Goal: Task Accomplishment & Management: Manage account settings

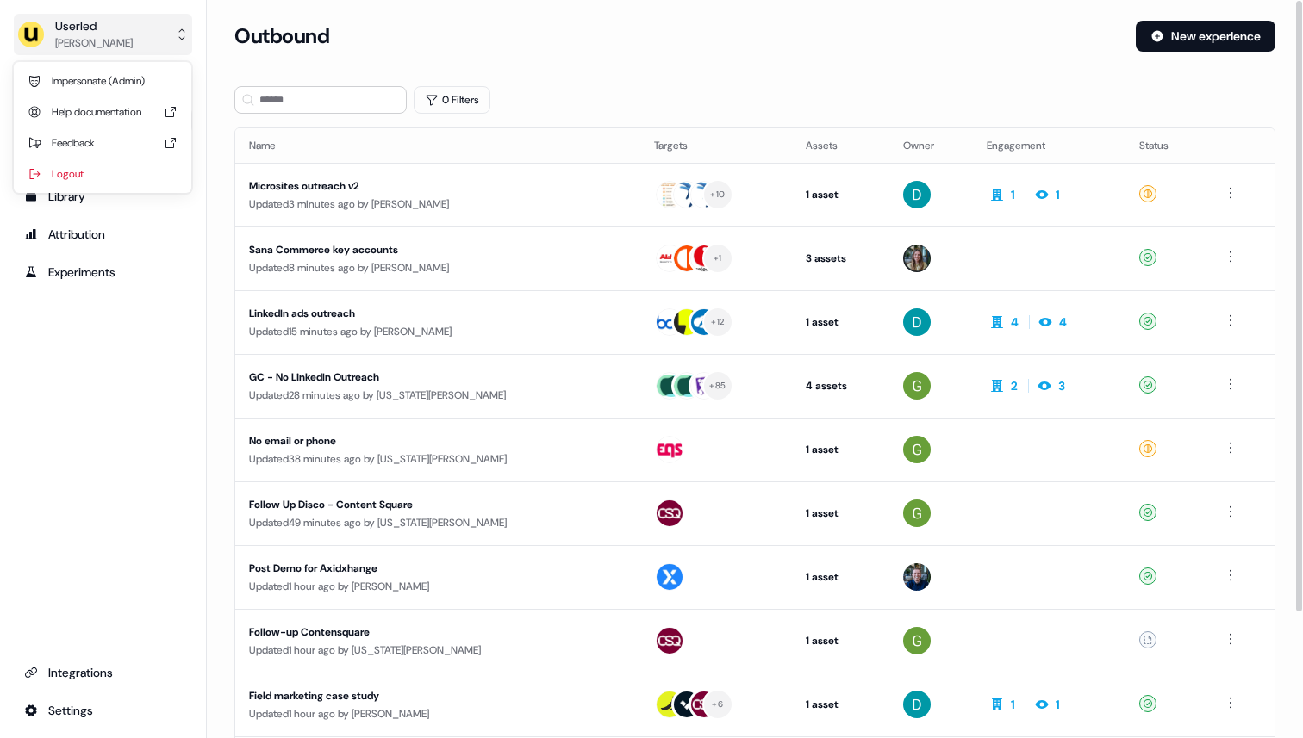
click at [115, 16] on button "Userled [PERSON_NAME]" at bounding box center [103, 34] width 178 height 41
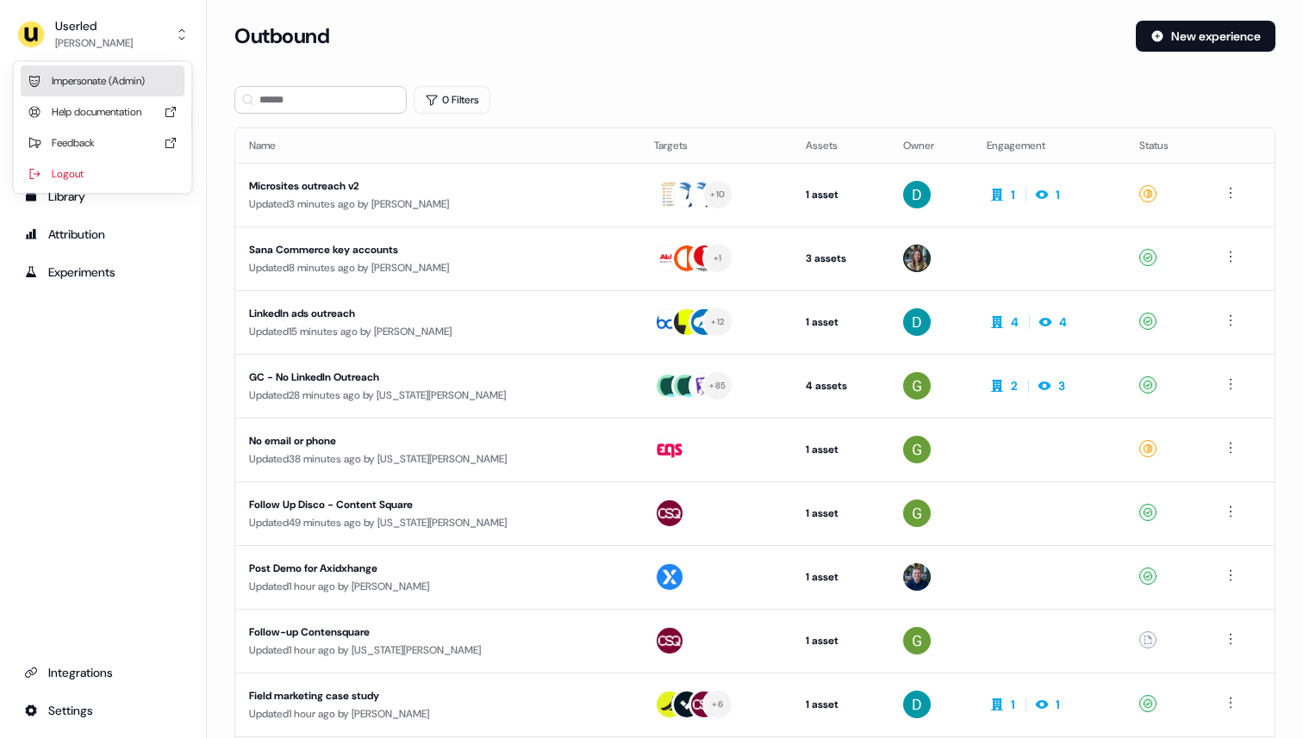
click at [114, 73] on div "Impersonate (Admin)" at bounding box center [103, 80] width 164 height 31
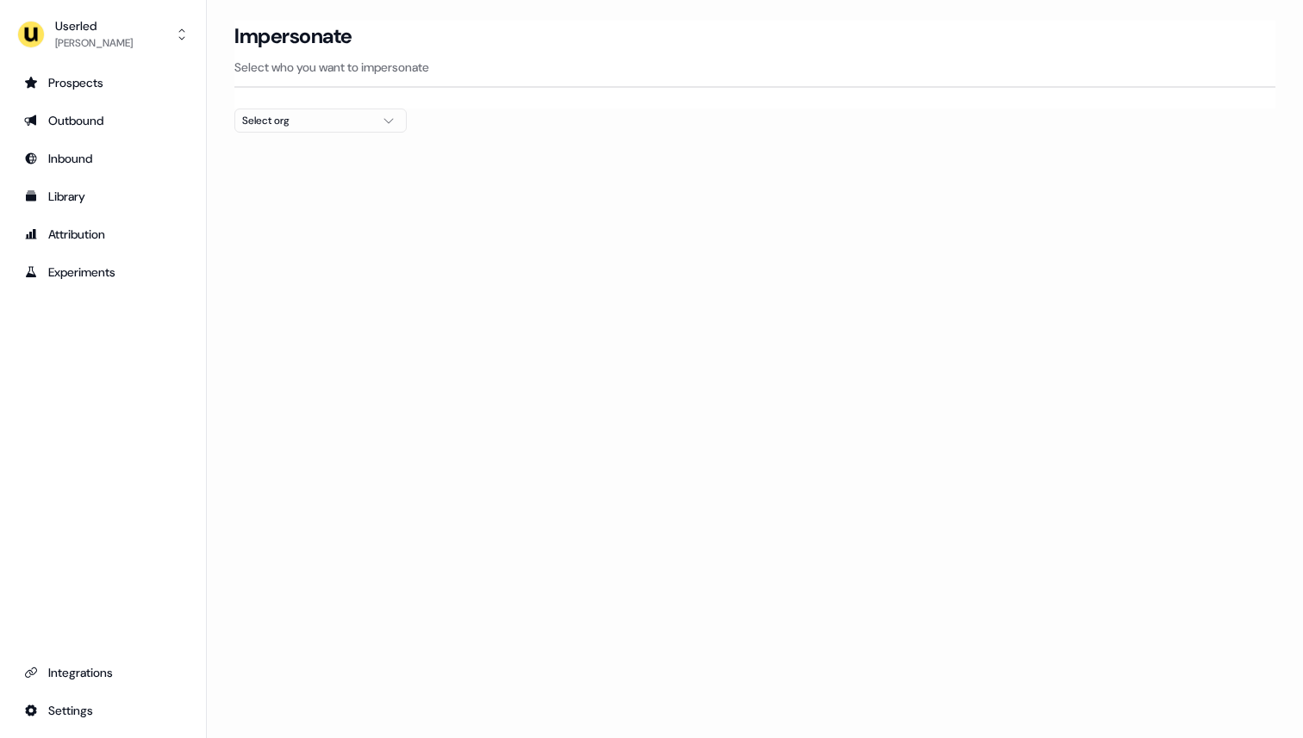
click at [298, 118] on div "Select org" at bounding box center [306, 120] width 129 height 17
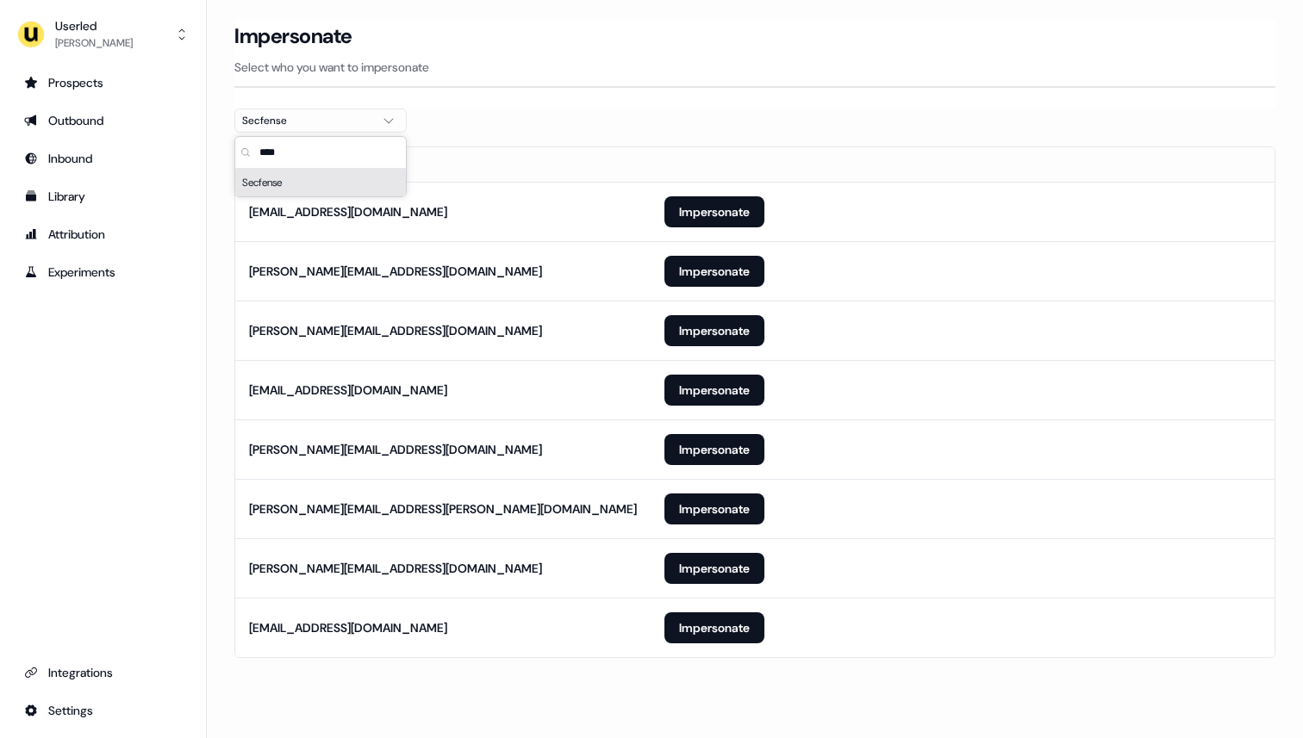
type input "****"
click at [514, 89] on div "Impersonate Select who you want to impersonate" at bounding box center [754, 65] width 1041 height 88
click at [674, 208] on button "Impersonate" at bounding box center [714, 211] width 100 height 31
